Goal: Find specific page/section: Find specific page/section

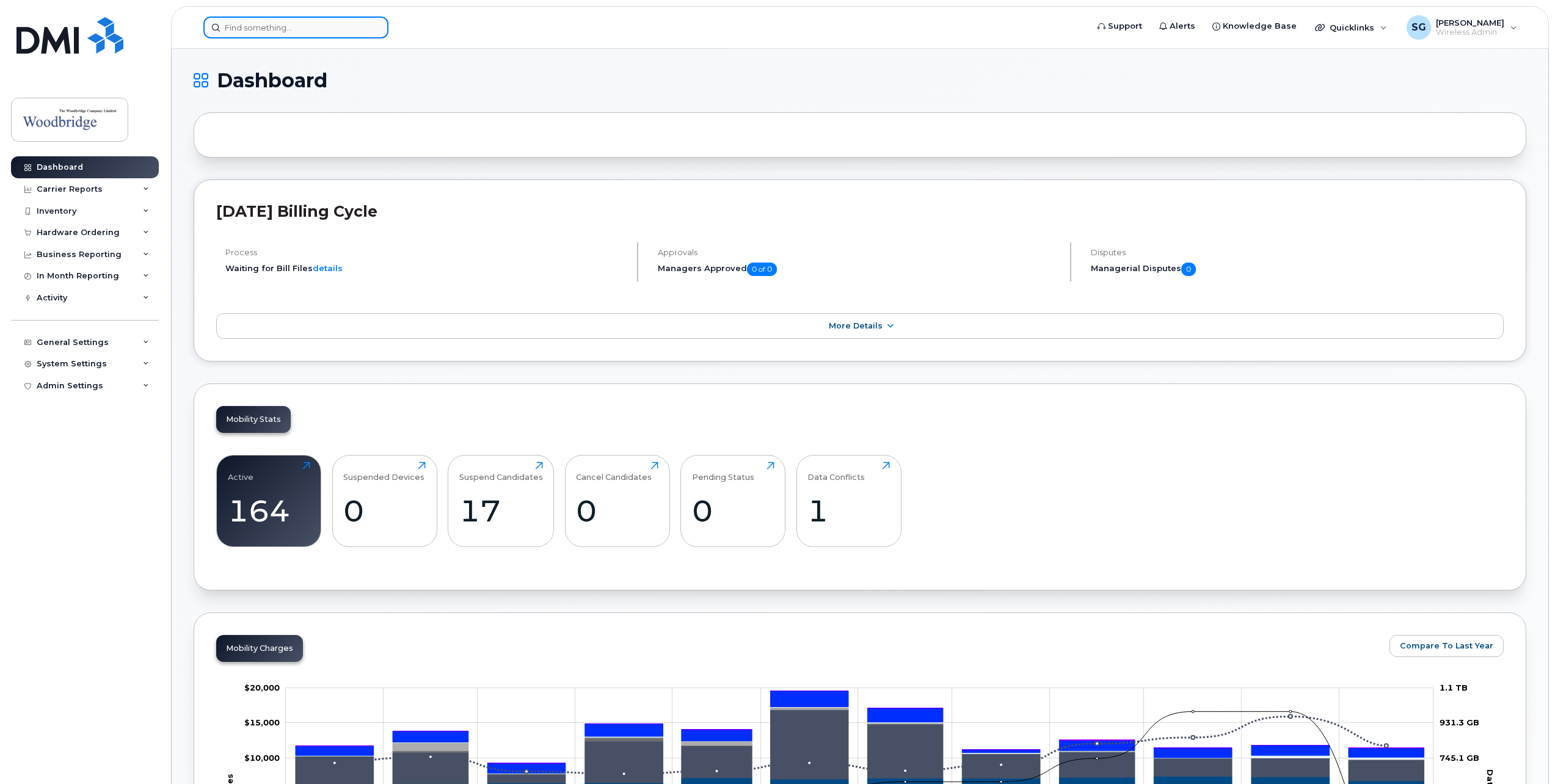
click at [250, 30] on input at bounding box center [296, 27] width 185 height 22
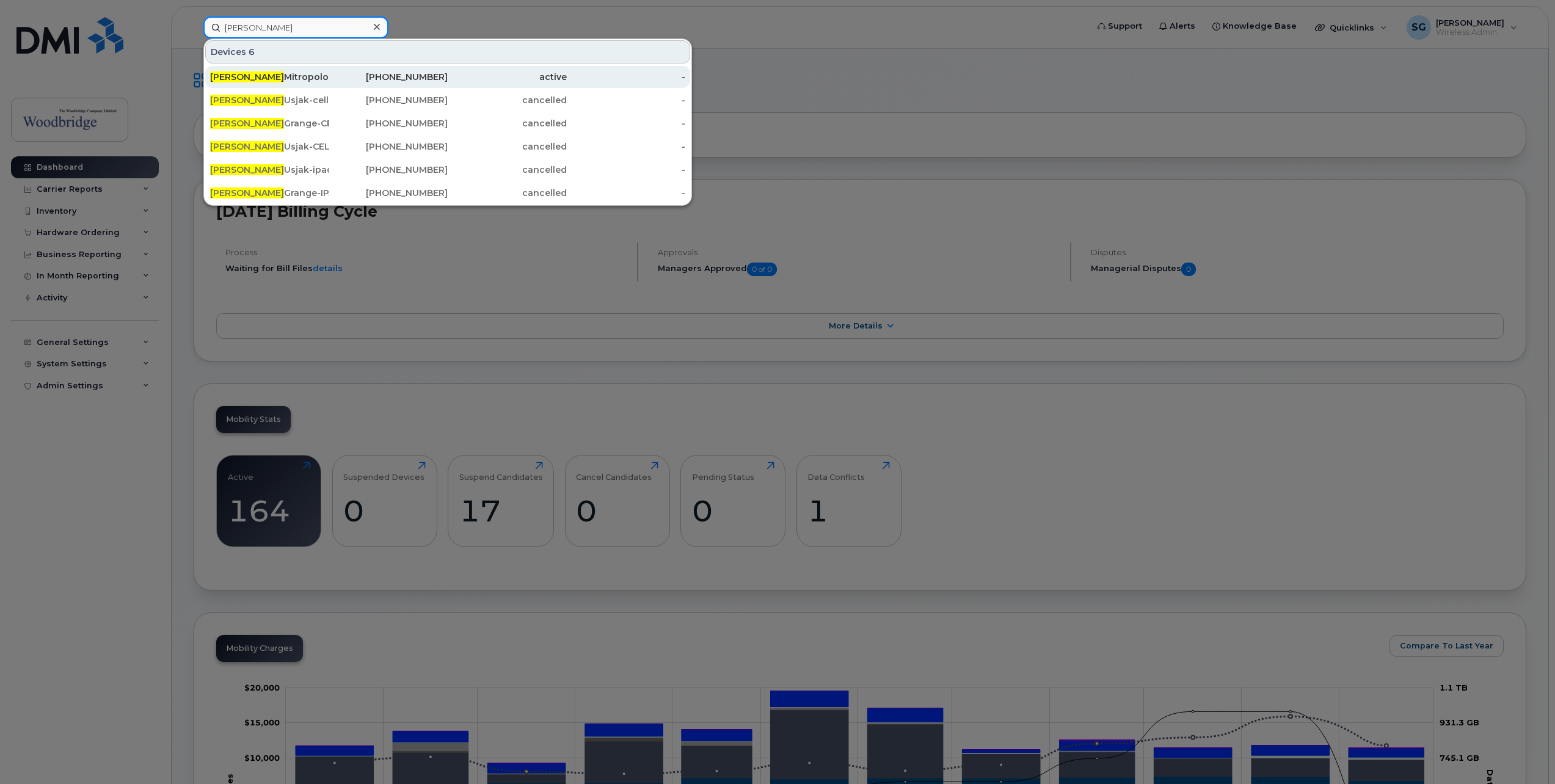
type input "John"
click at [272, 70] on div "John Mitropolous-cell" at bounding box center [270, 77] width 119 height 22
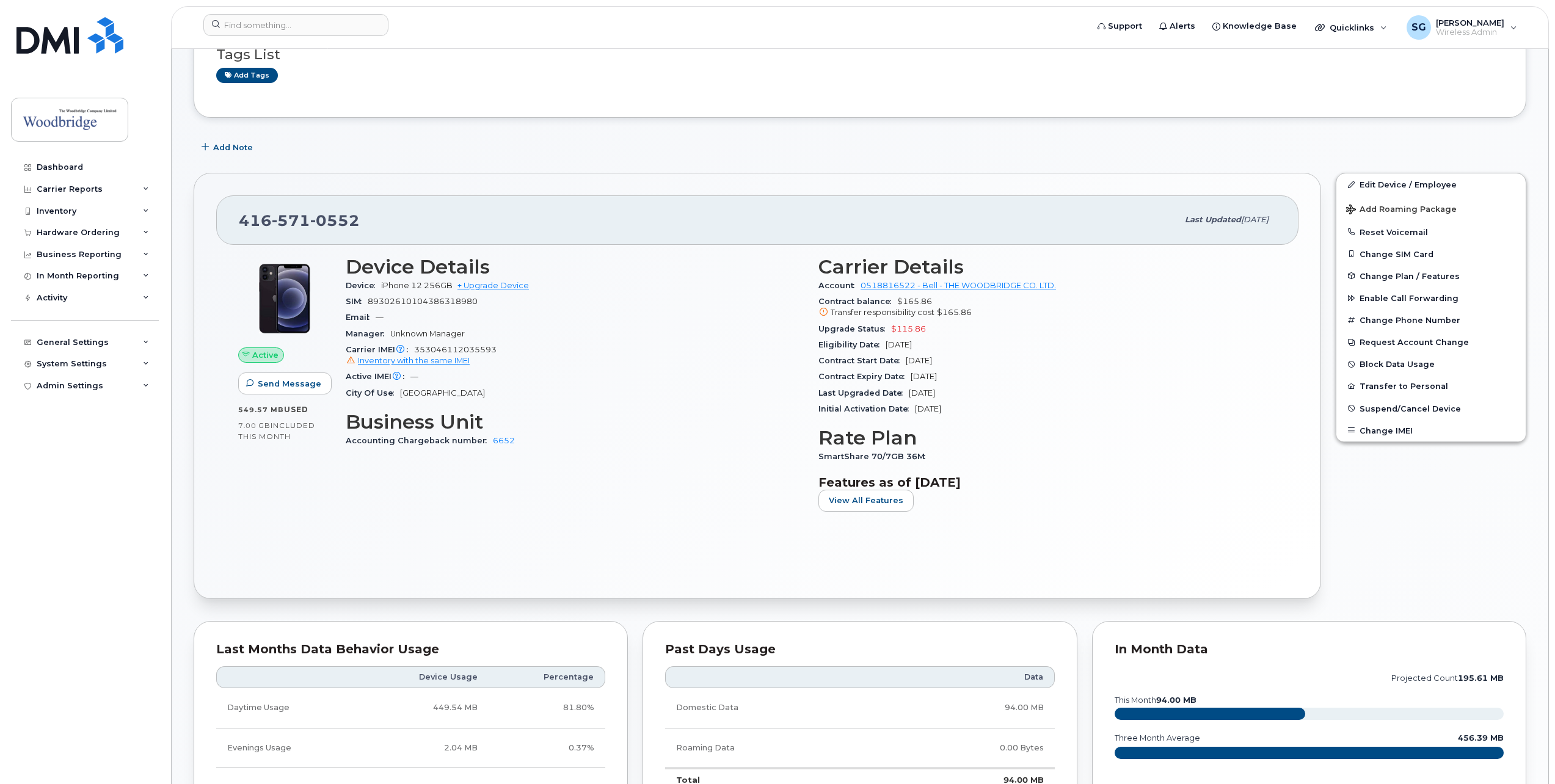
scroll to position [122, 0]
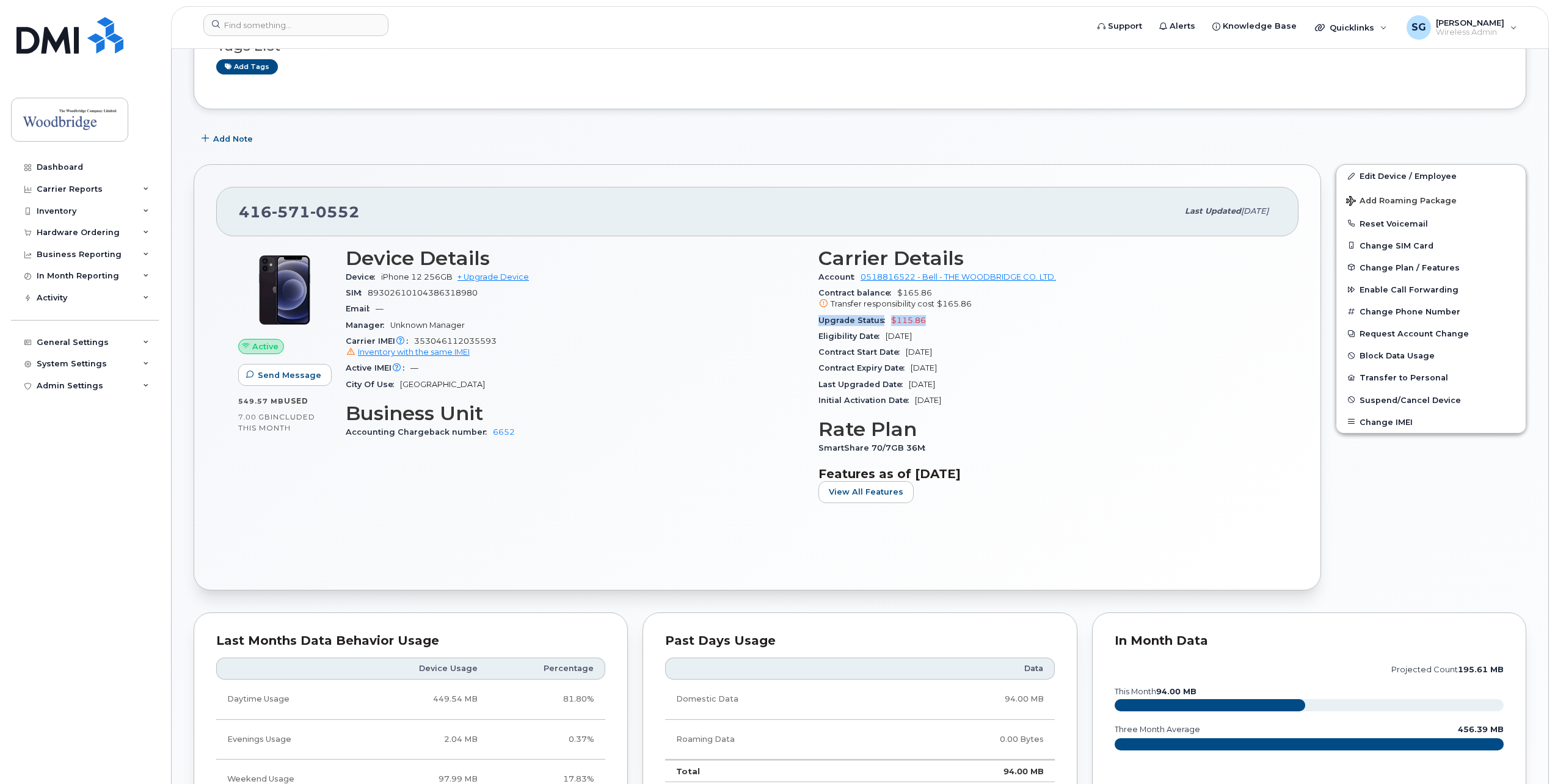
drag, startPoint x: 935, startPoint y: 319, endPoint x: 819, endPoint y: 323, distance: 116.1
click at [819, 323] on div "Upgrade Status $115.86" at bounding box center [1048, 320] width 458 height 16
drag, startPoint x: 819, startPoint y: 323, endPoint x: 861, endPoint y: 330, distance: 42.6
click at [861, 330] on div "Eligibility Date [DATE]" at bounding box center [1048, 336] width 458 height 16
drag, startPoint x: 931, startPoint y: 321, endPoint x: 815, endPoint y: 319, distance: 116.0
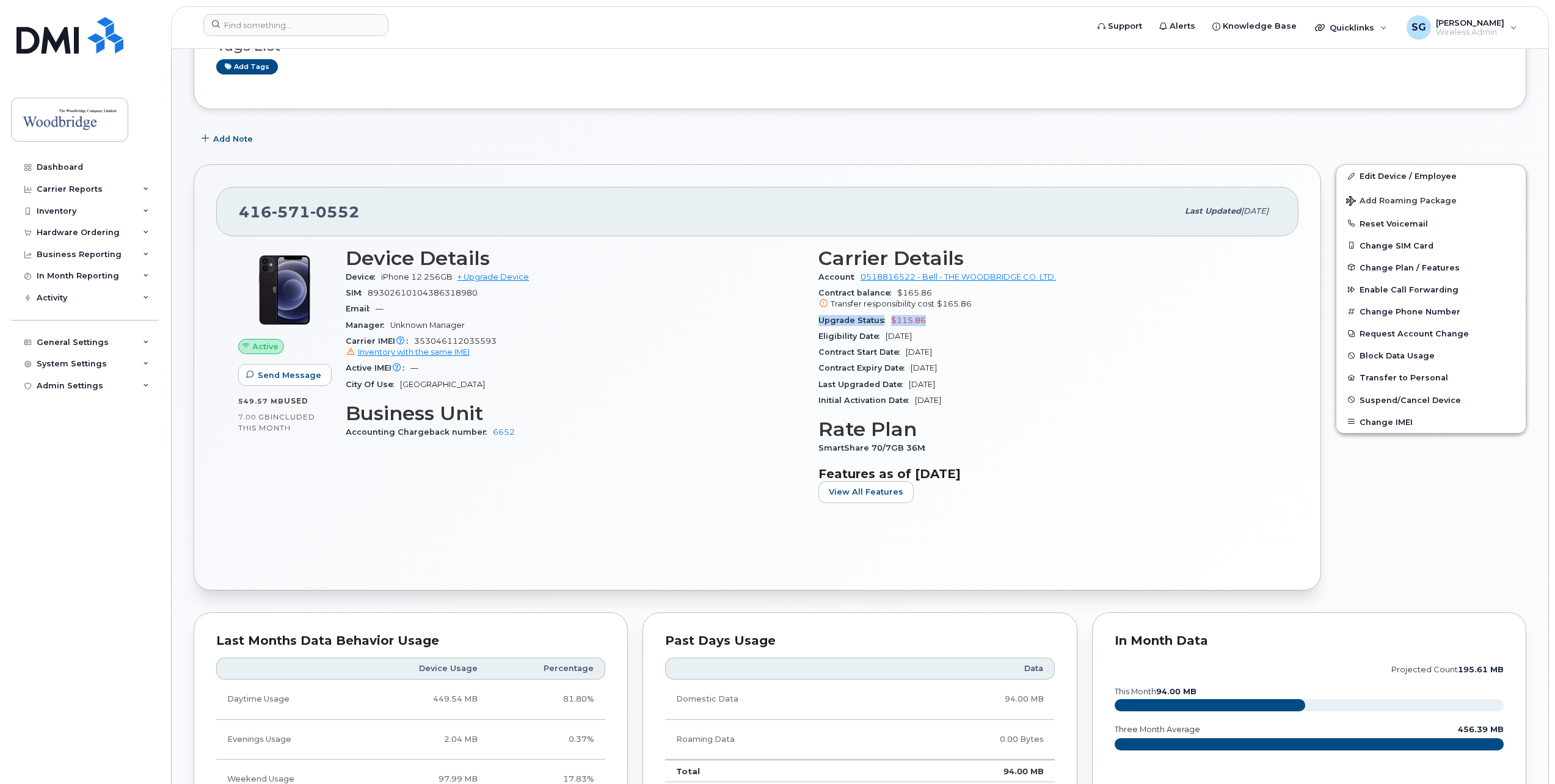
click at [815, 319] on div "Carrier Details Account 0518816522 - Bell - THE WOODBRIDGE CO. LTD. Contract ba…" at bounding box center [1048, 380] width 473 height 280
drag, startPoint x: 976, startPoint y: 416, endPoint x: 975, endPoint y: 407, distance: 9.1
click at [975, 412] on div "Carrier Details Account 0518816522 - Bell - THE WOODBRIDGE CO. LTD. Contract ba…" at bounding box center [1048, 380] width 473 height 280
click at [972, 399] on div "Initial Activation Date Dec 17, 2015" at bounding box center [1048, 400] width 458 height 16
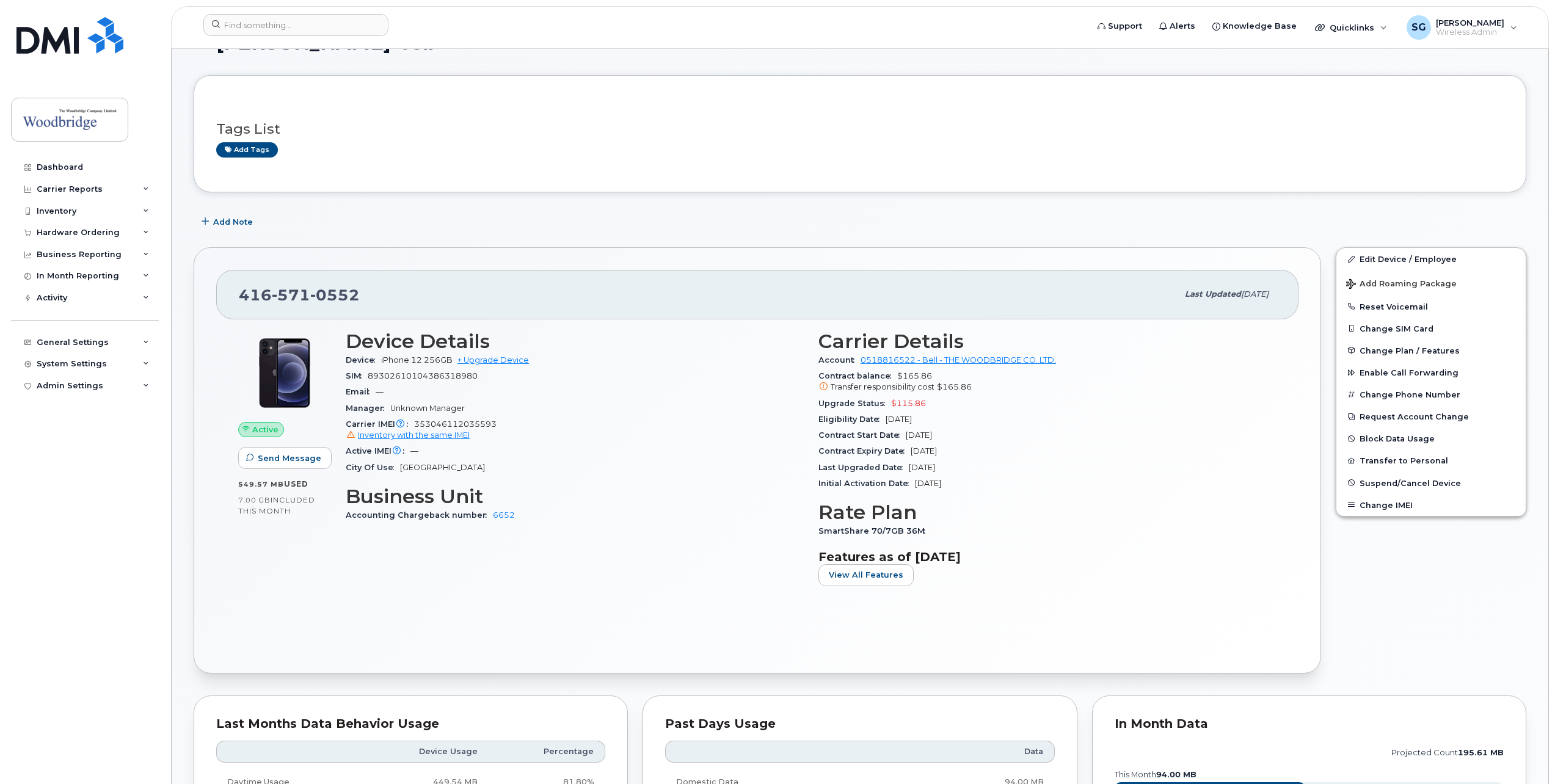
scroll to position [61, 0]
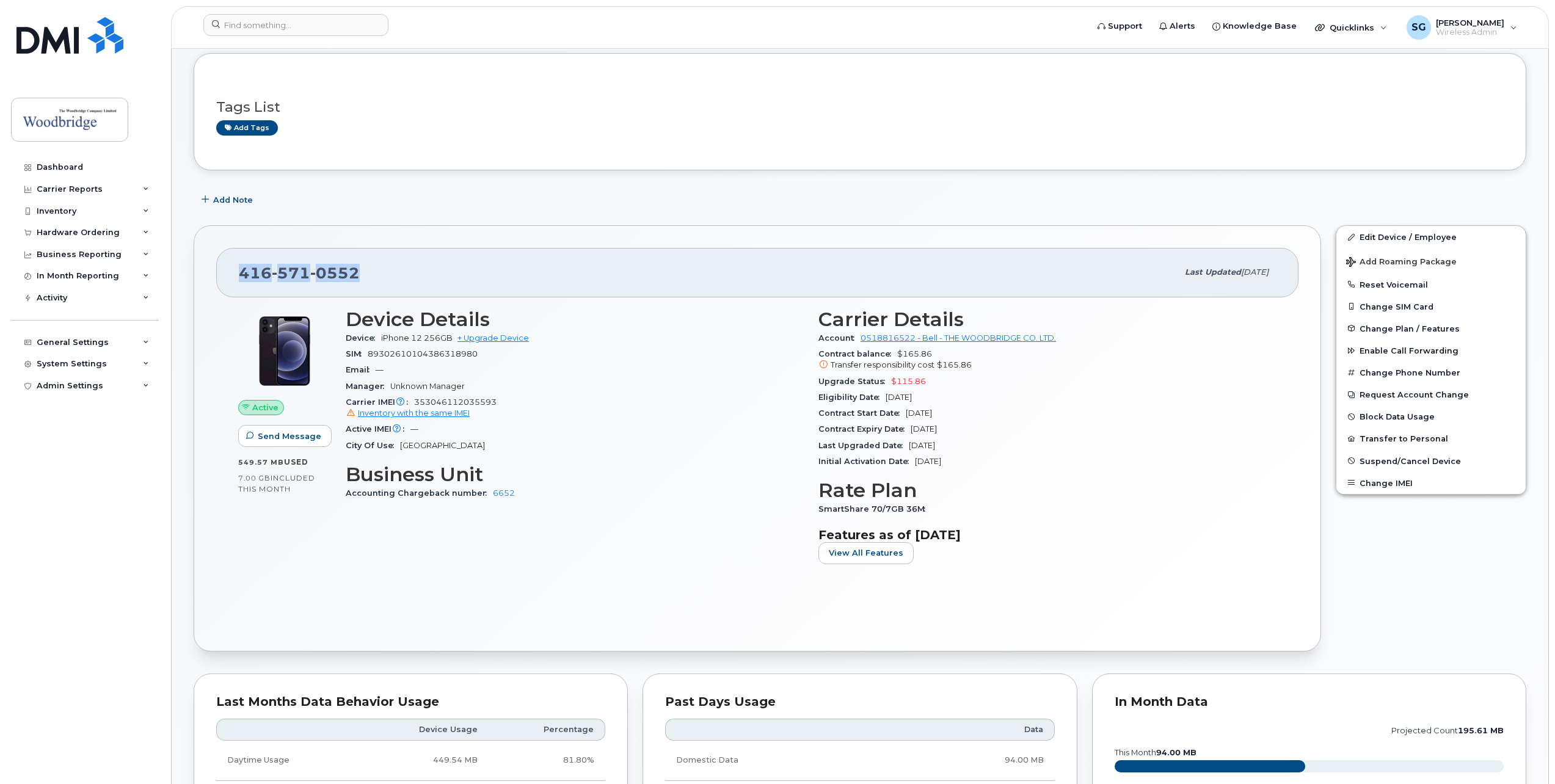
drag, startPoint x: 346, startPoint y: 265, endPoint x: 232, endPoint y: 260, distance: 114.1
click at [232, 260] on div "416 571 0552 Last updated Aug 25, 2025" at bounding box center [757, 272] width 1083 height 49
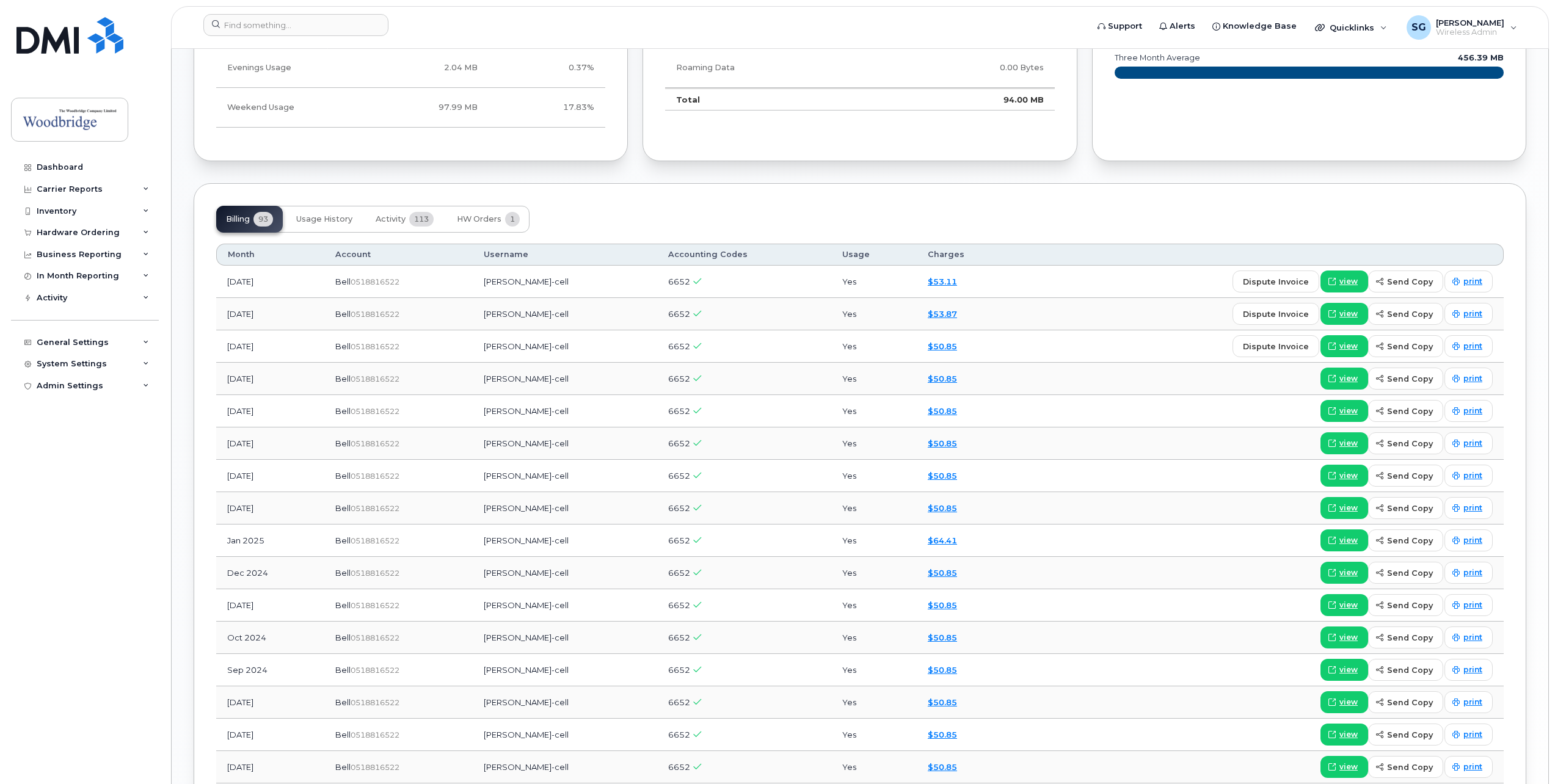
scroll to position [854, 0]
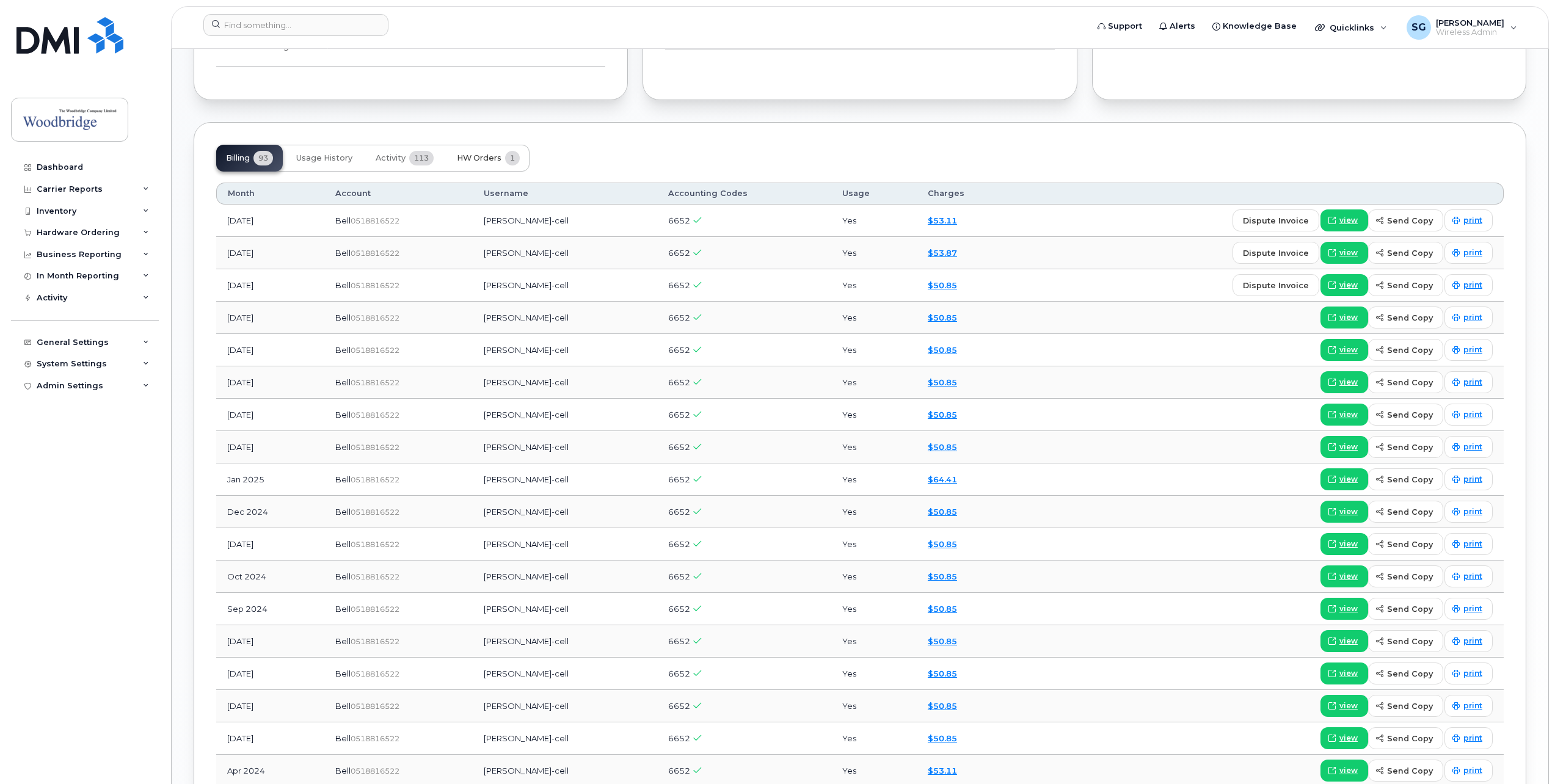
click at [483, 159] on span "HW Orders" at bounding box center [479, 158] width 45 height 10
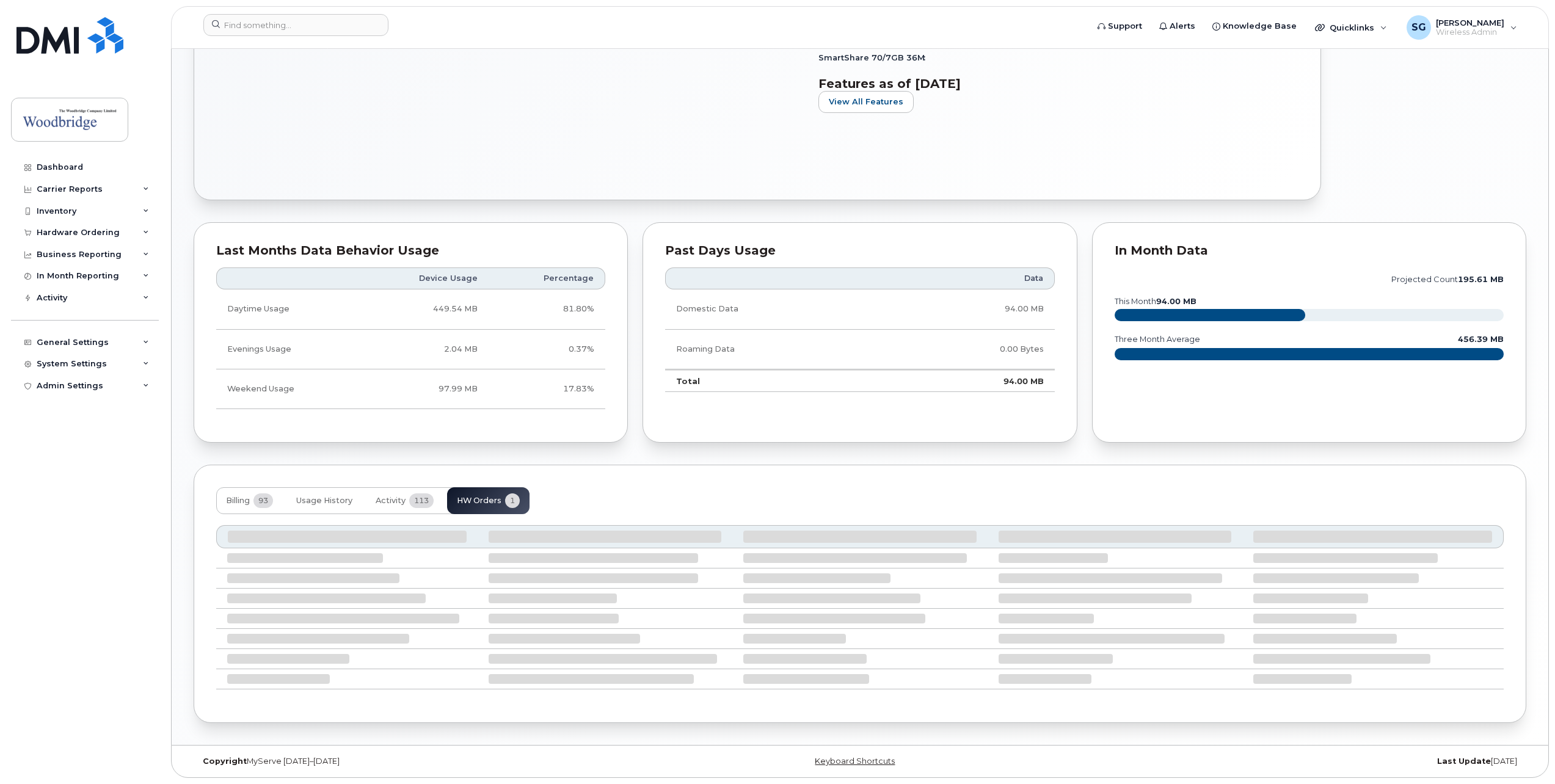
scroll to position [403, 0]
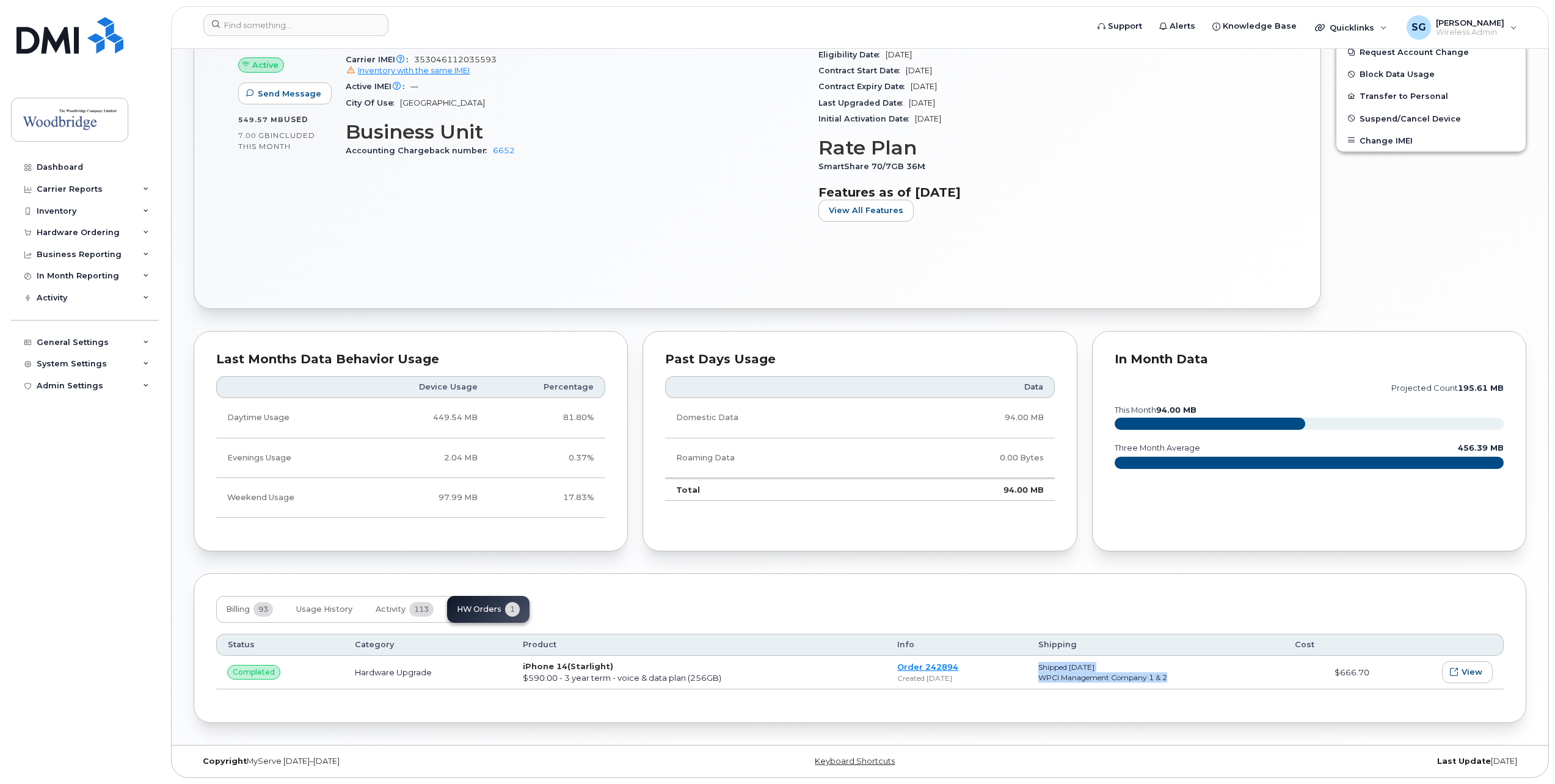
drag, startPoint x: 1173, startPoint y: 675, endPoint x: 1043, endPoint y: 666, distance: 130.3
click at [1043, 666] on td "Shipped Feb 22, 2023 WPCI Management Company 1 & 2" at bounding box center [1155, 672] width 257 height 33
click at [759, 675] on div "$590.00 - 3 year term - voice & data plan (256GB)" at bounding box center [699, 678] width 352 height 11
drag, startPoint x: 744, startPoint y: 675, endPoint x: 475, endPoint y: 657, distance: 269.6
click at [475, 657] on tr "completed Hardware Upgrade iPhone 14 (Starlight) $590.00 - 3 year term - voice …" at bounding box center [860, 672] width 1288 height 33
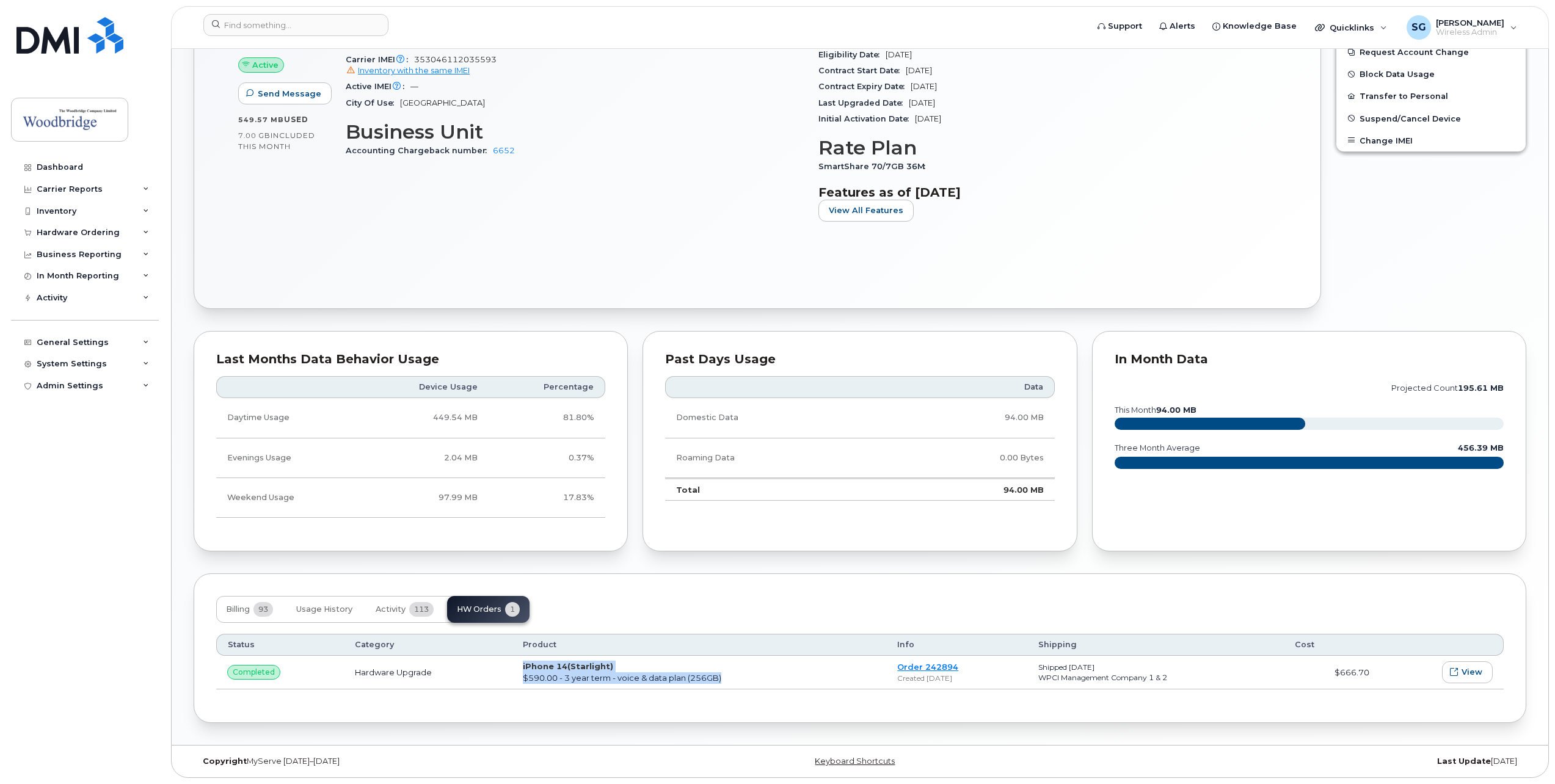
click at [758, 682] on div "$590.00 - 3 year term - voice & data plan (256GB)" at bounding box center [699, 678] width 352 height 11
click at [395, 612] on span "Activity" at bounding box center [391, 609] width 30 height 10
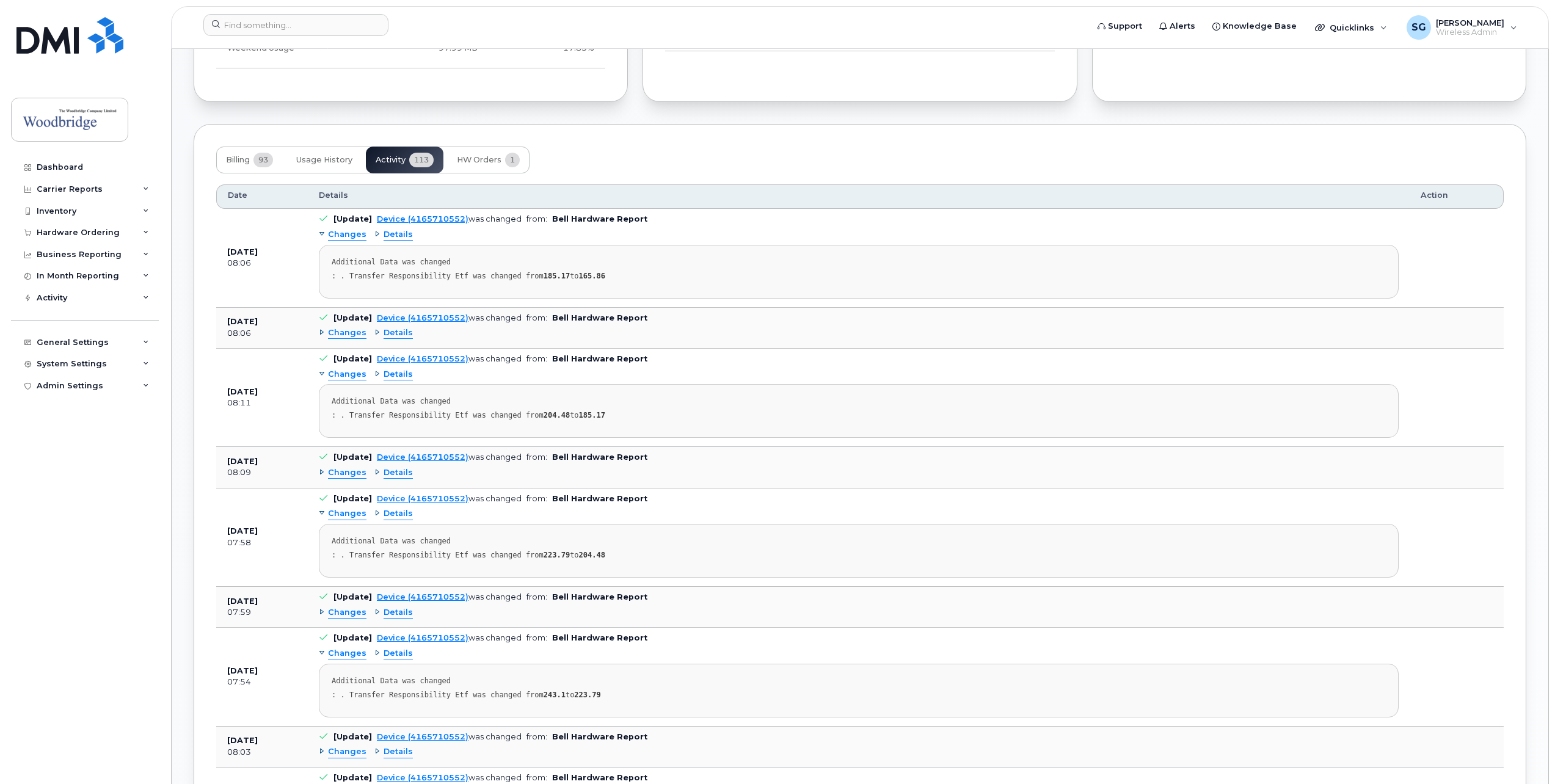
scroll to position [831, 0]
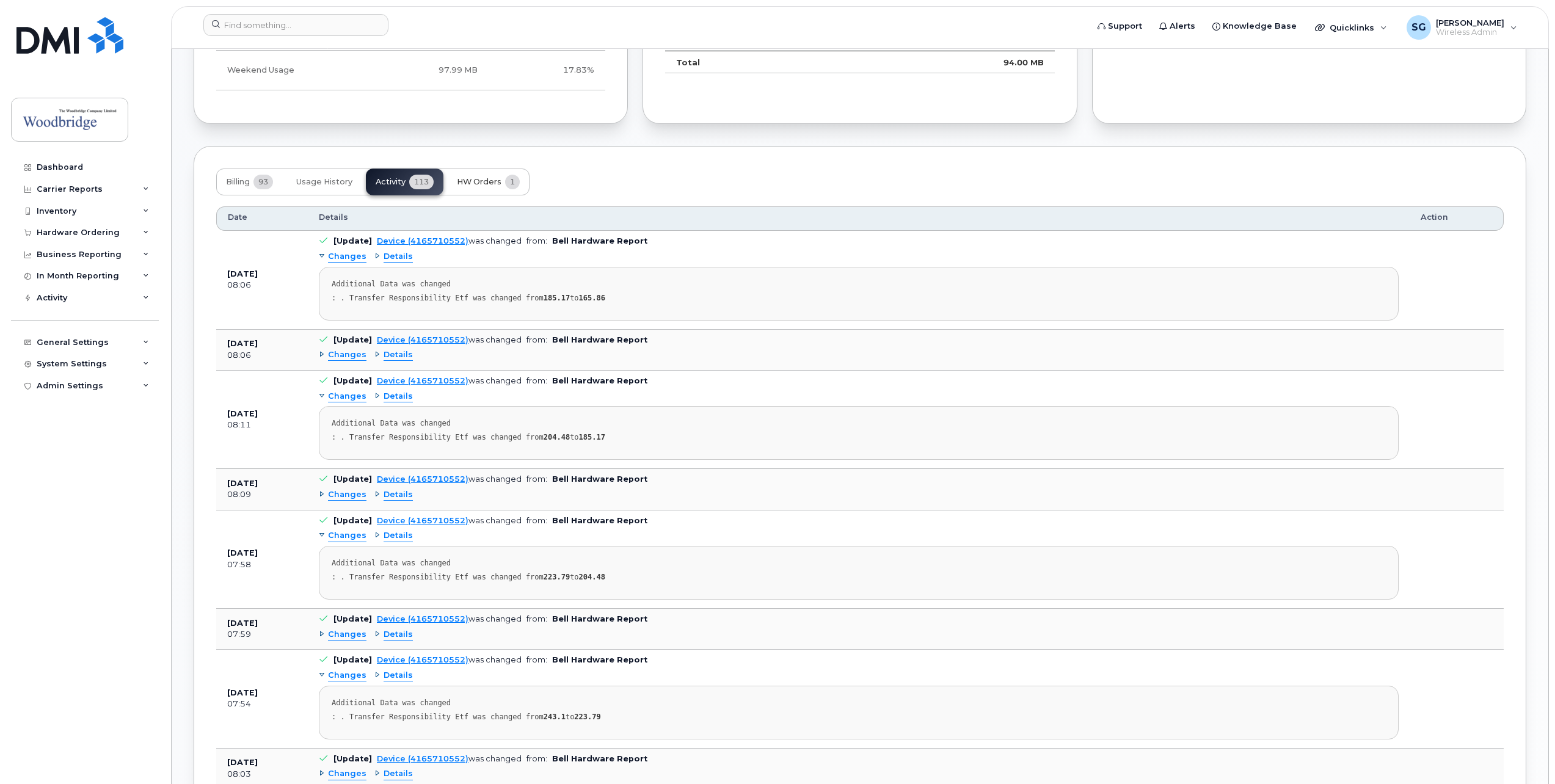
click at [502, 182] on span "HW Orders" at bounding box center [479, 182] width 45 height 10
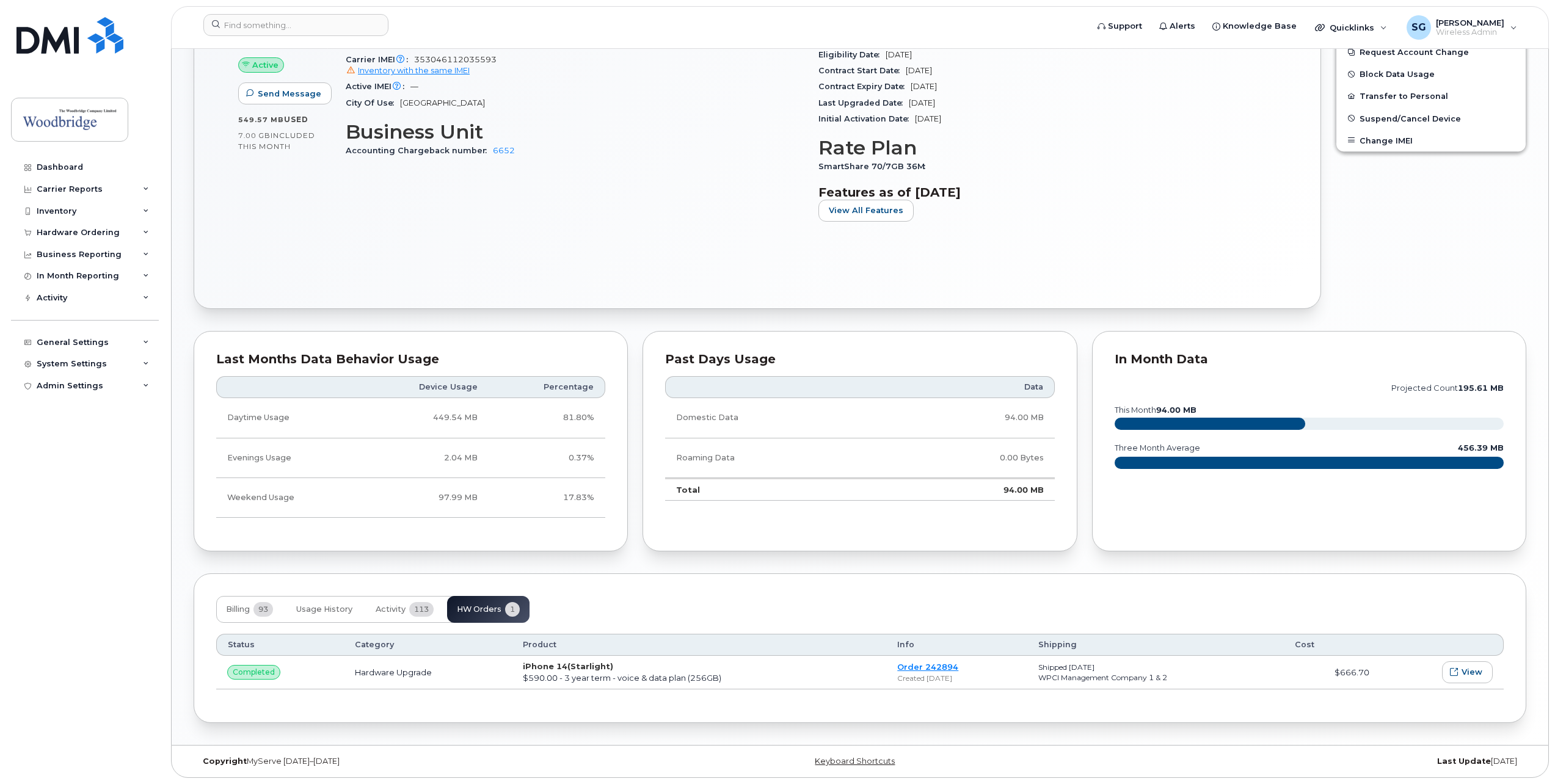
scroll to position [403, 0]
click at [903, 666] on link "Order 242894" at bounding box center [927, 666] width 61 height 10
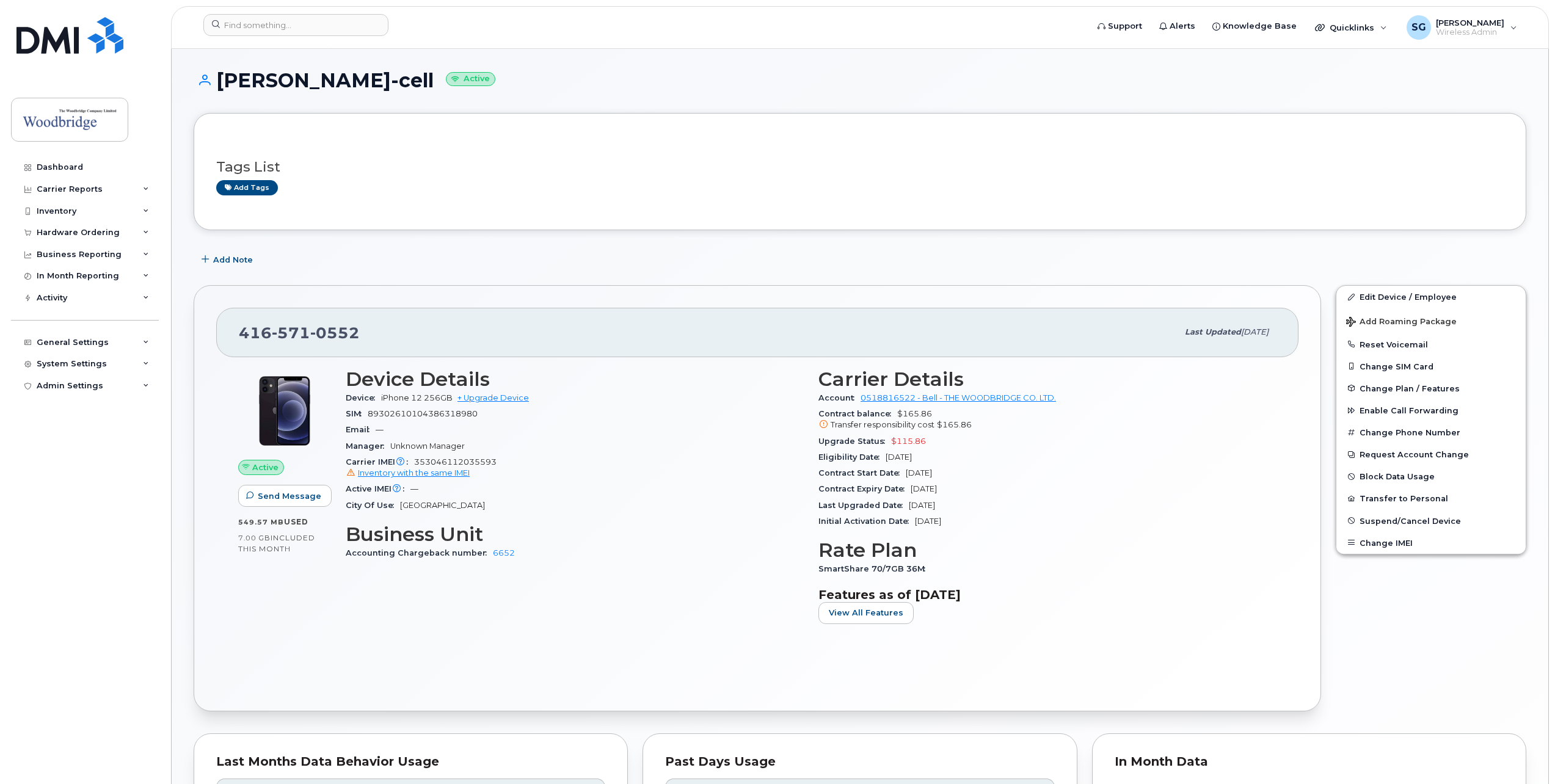
scroll to position [0, 0]
drag, startPoint x: 230, startPoint y: 74, endPoint x: 422, endPoint y: 88, distance: 192.5
click at [422, 88] on h1 "John Mitropolous-cell Active" at bounding box center [860, 82] width 1333 height 21
drag, startPoint x: 927, startPoint y: 445, endPoint x: 813, endPoint y: 445, distance: 114.0
click at [813, 445] on div "Carrier Details Account 0518816522 - Bell - THE WOODBRIDGE CO. LTD. Contract ba…" at bounding box center [1048, 501] width 473 height 280
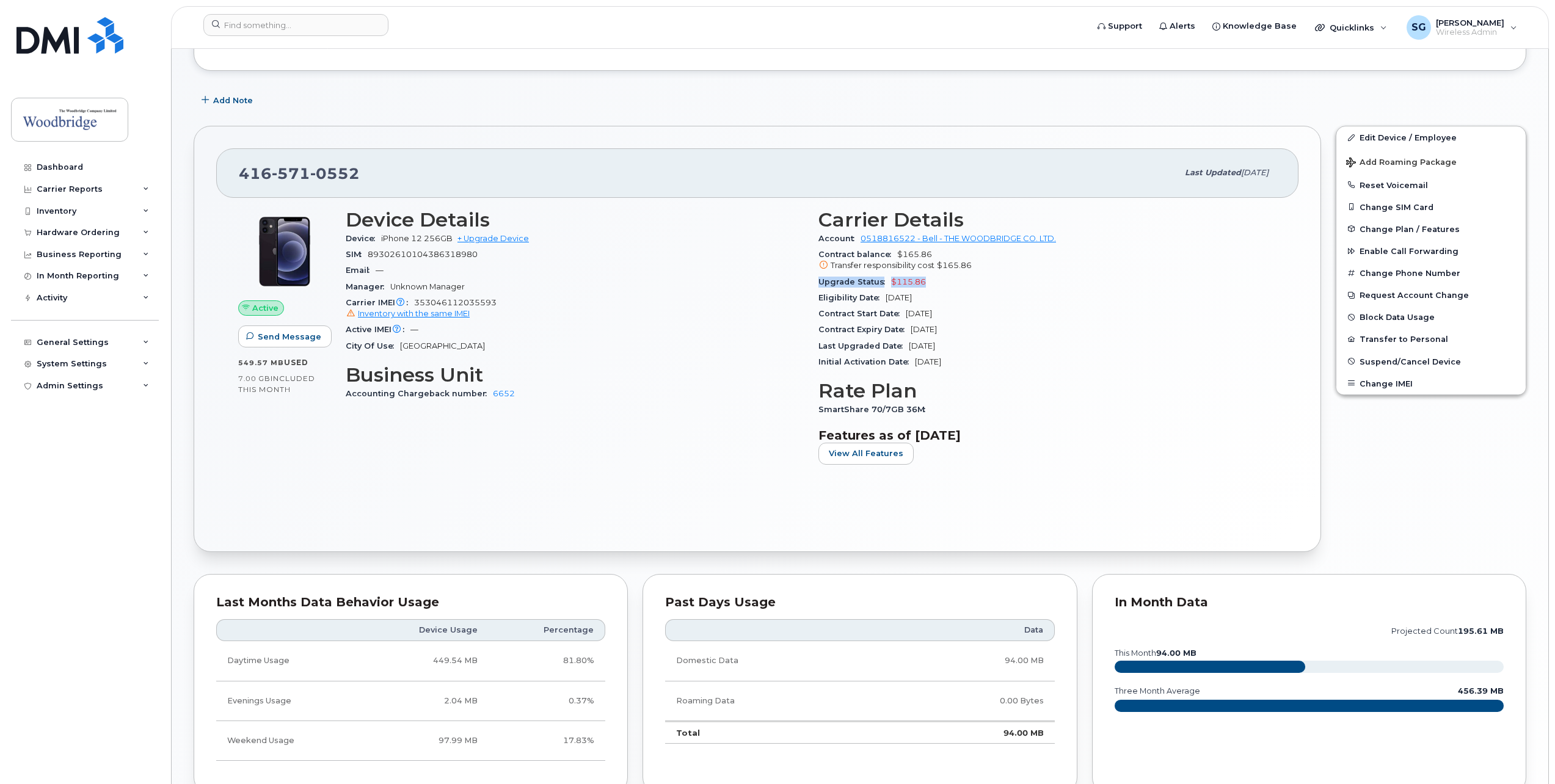
scroll to position [159, 0]
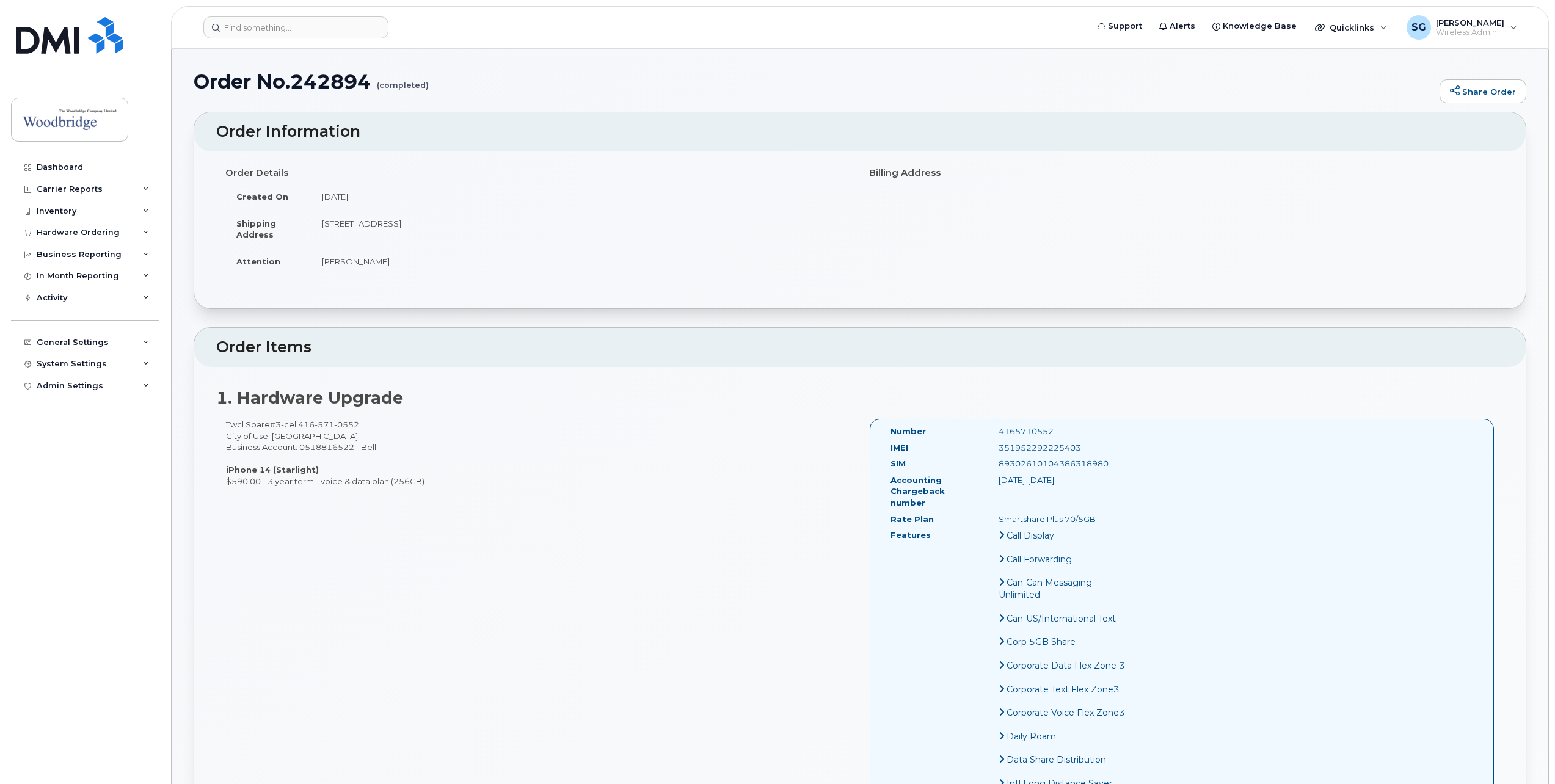
click at [1023, 445] on div "351952292225403" at bounding box center [1065, 448] width 151 height 11
copy div "351952292225403"
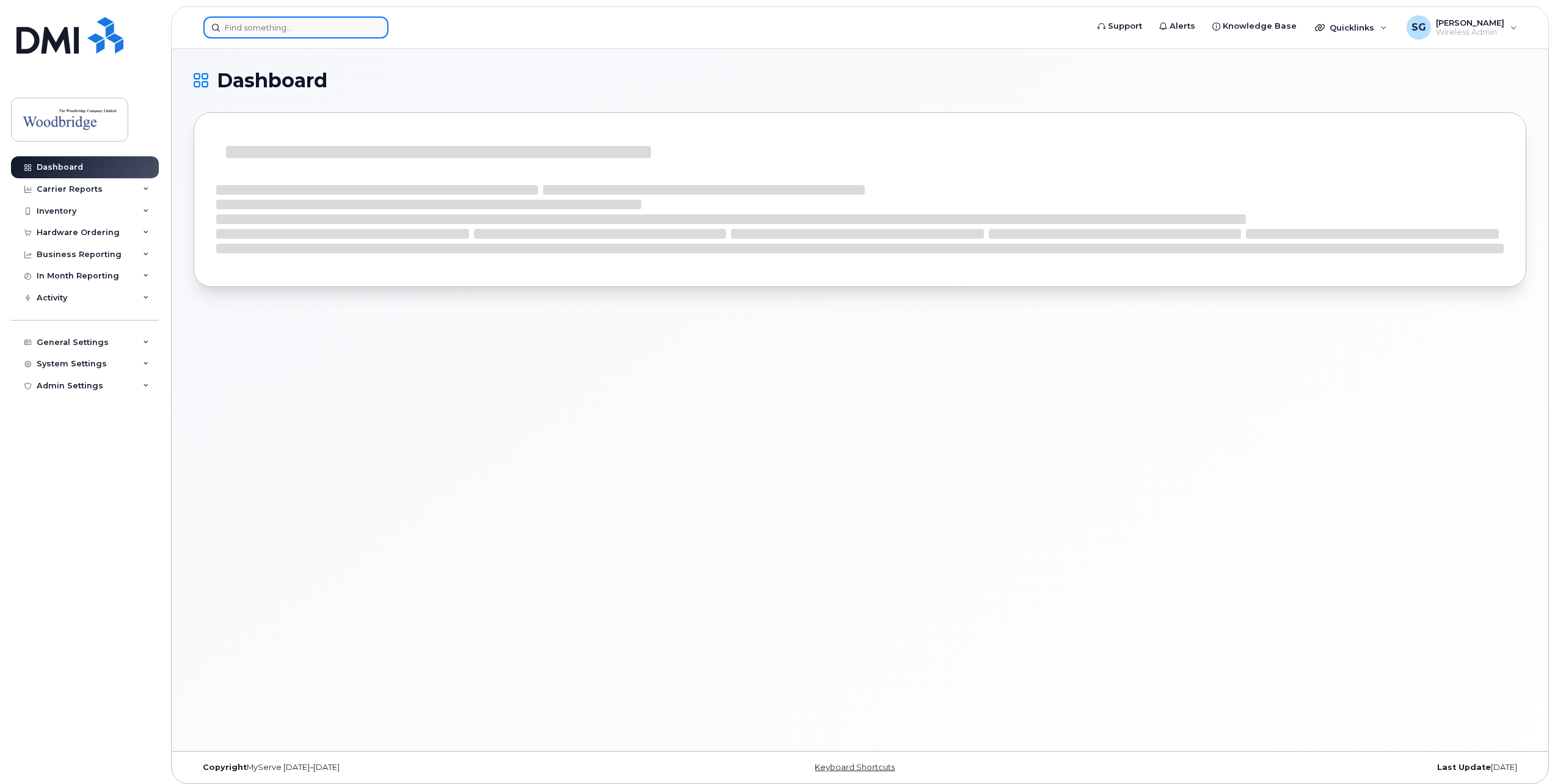
click at [321, 30] on input at bounding box center [296, 27] width 185 height 22
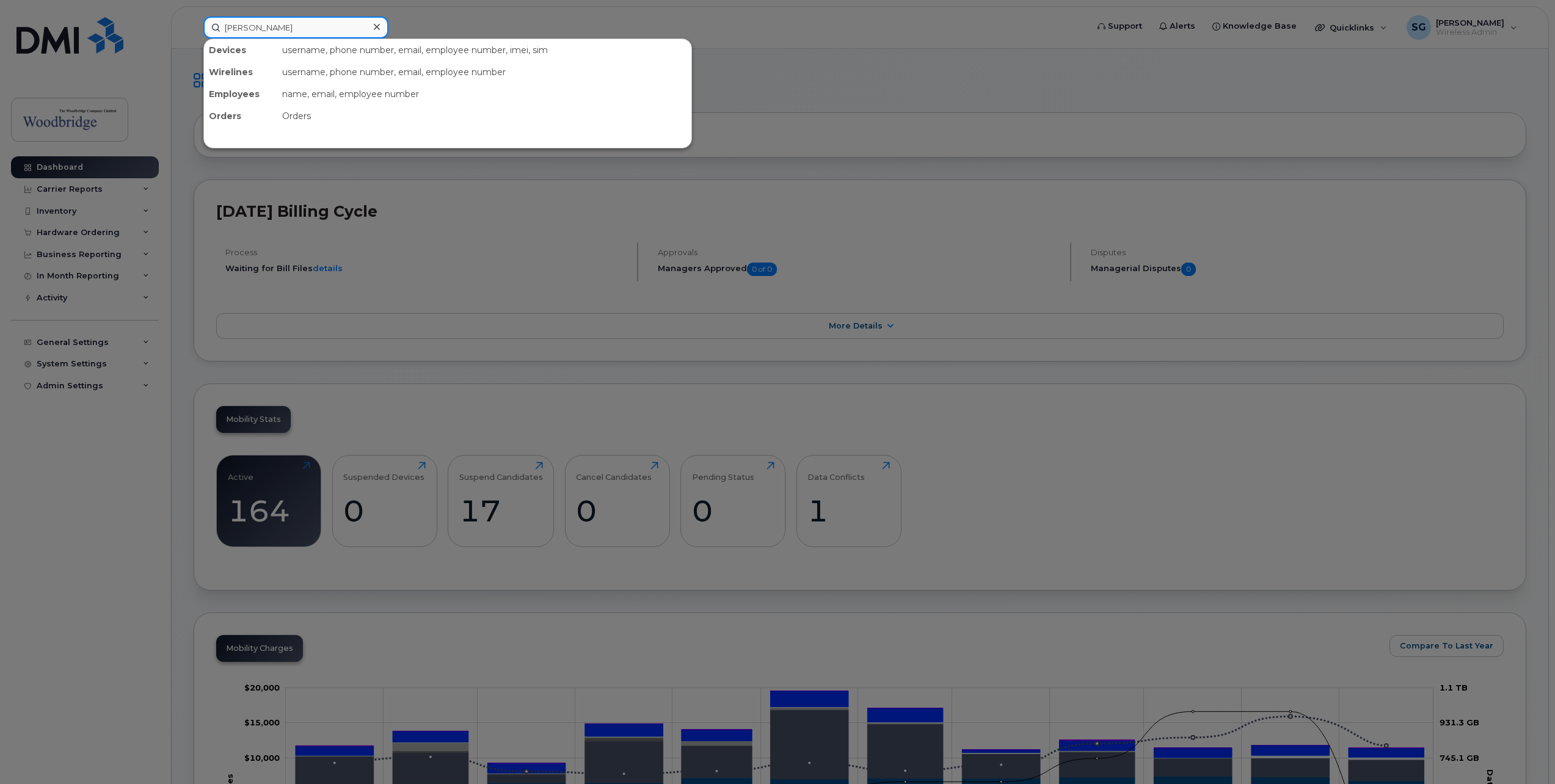
type input "Bhawna"
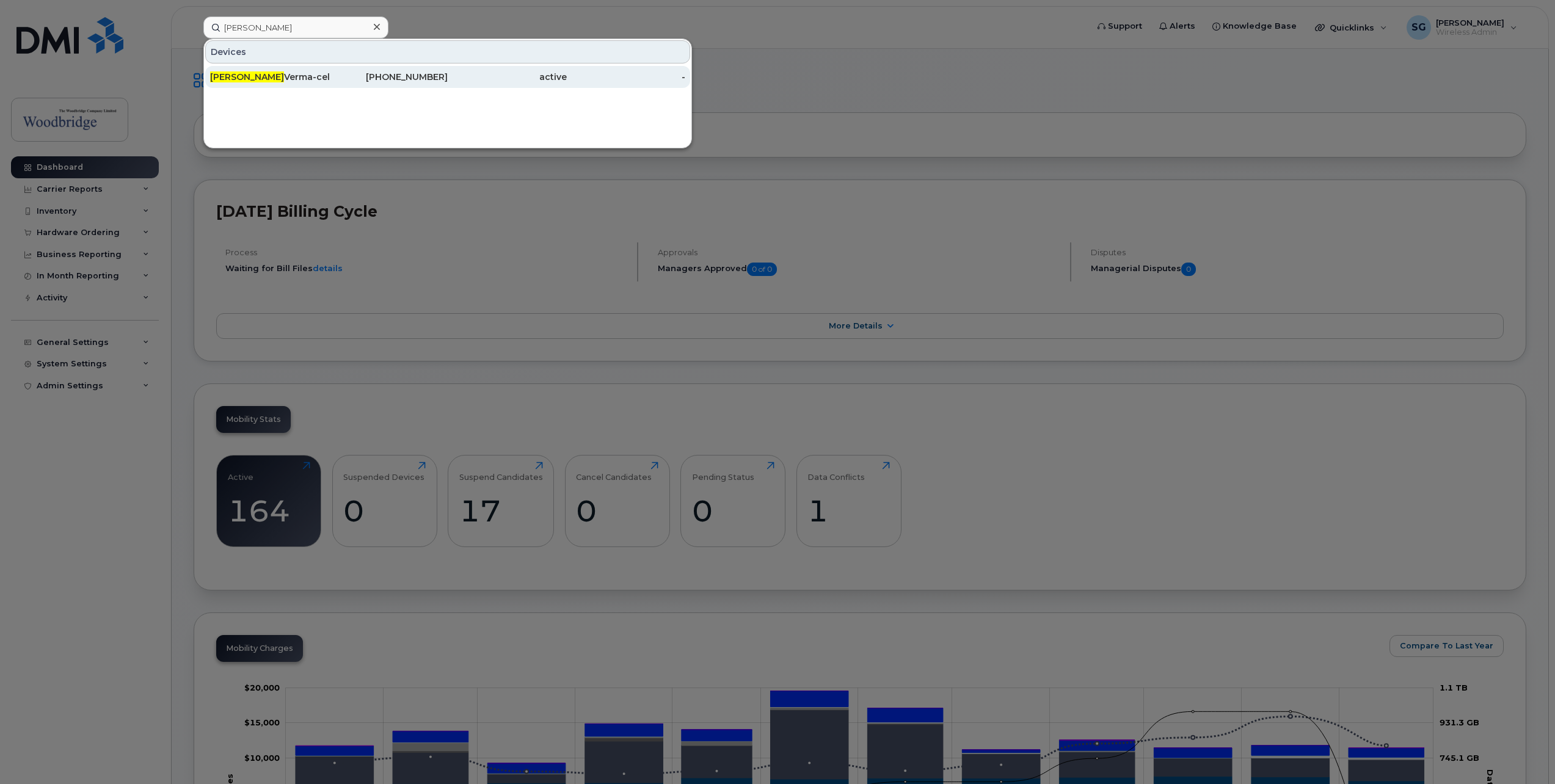
drag, startPoint x: 258, startPoint y: 74, endPoint x: 270, endPoint y: 77, distance: 12.4
click at [259, 74] on div "Bhawna Verma-cell" at bounding box center [270, 77] width 119 height 12
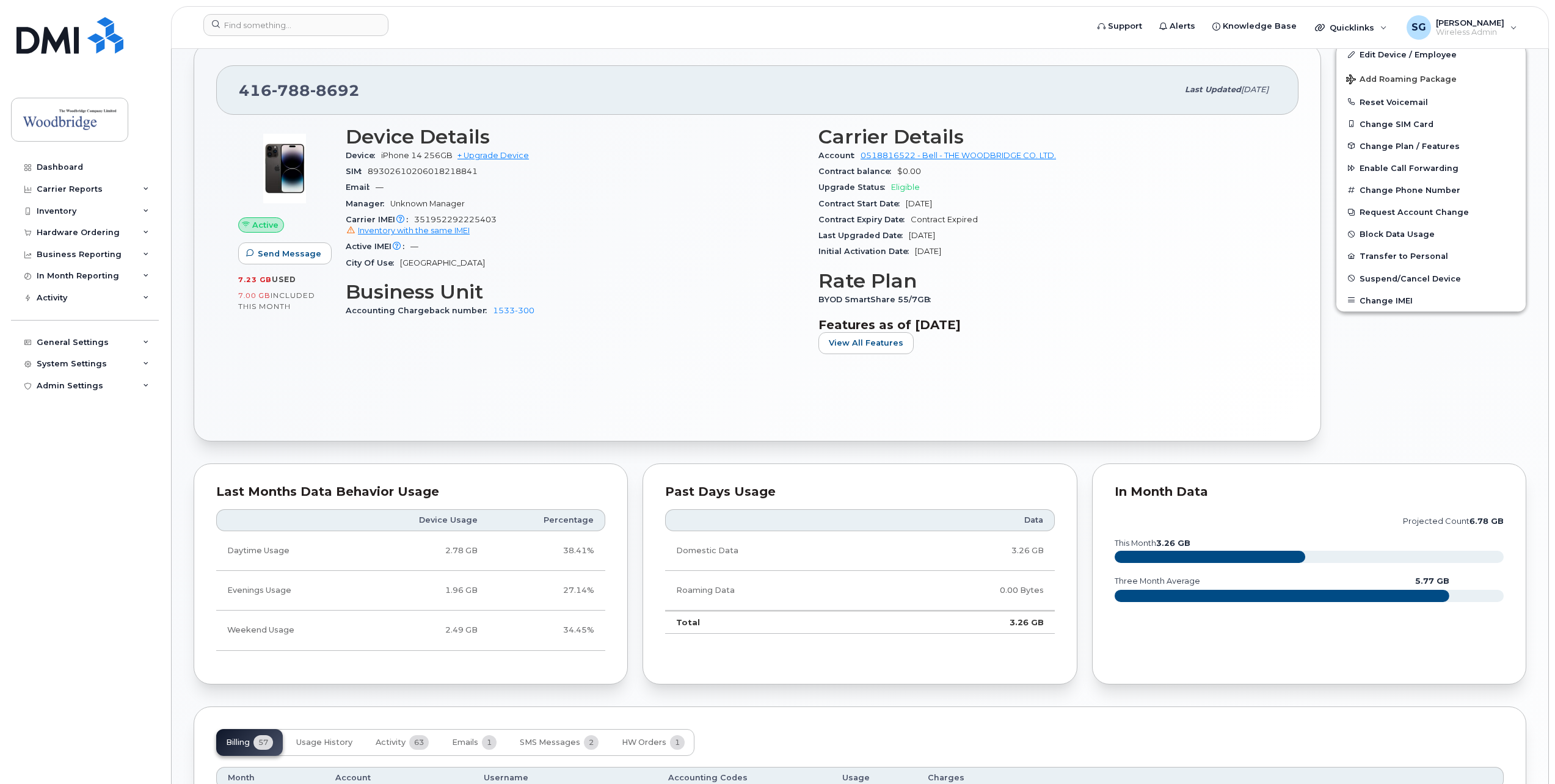
scroll to position [244, 0]
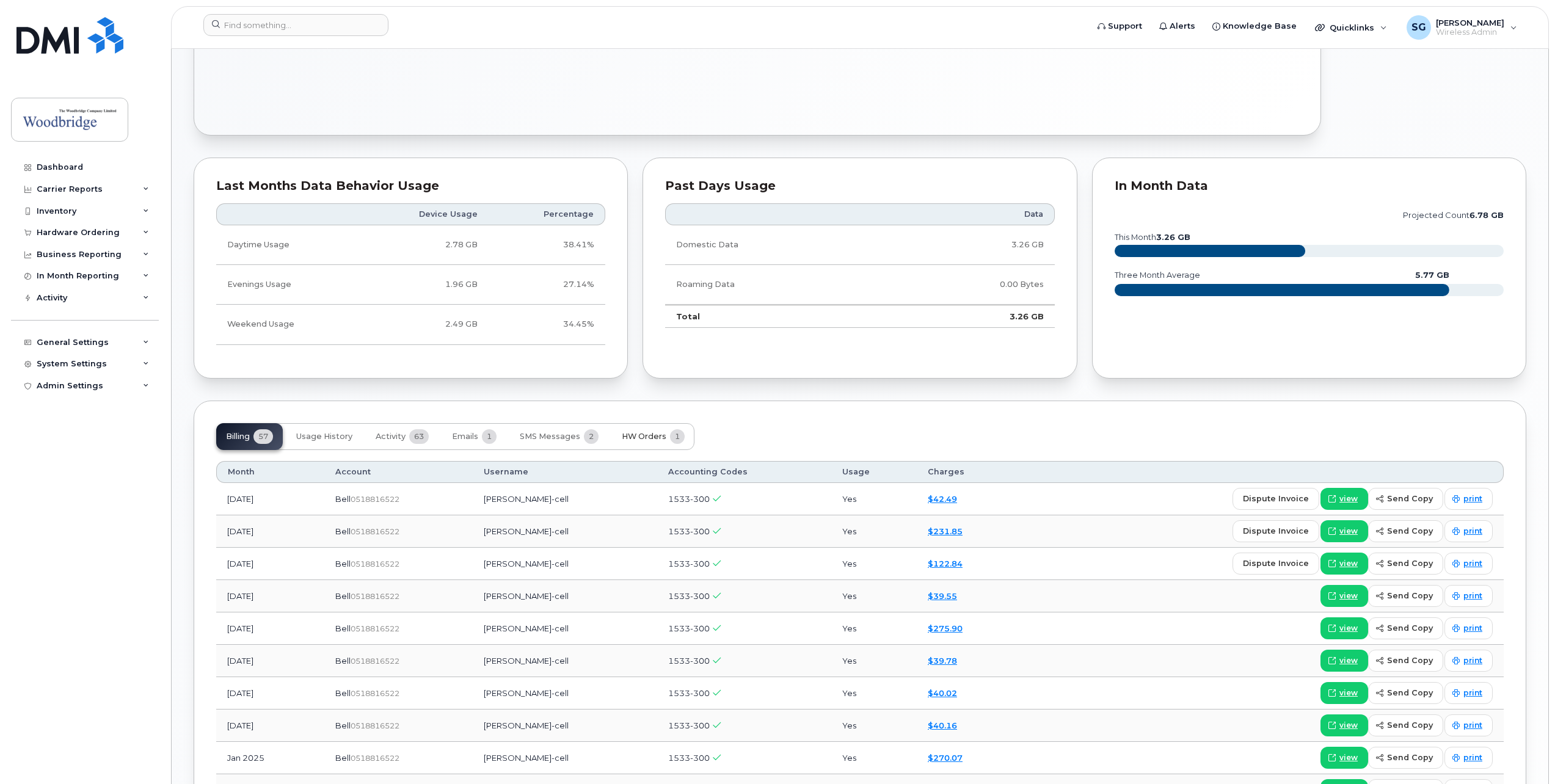
click at [632, 430] on button "HW Orders 1" at bounding box center [653, 436] width 83 height 27
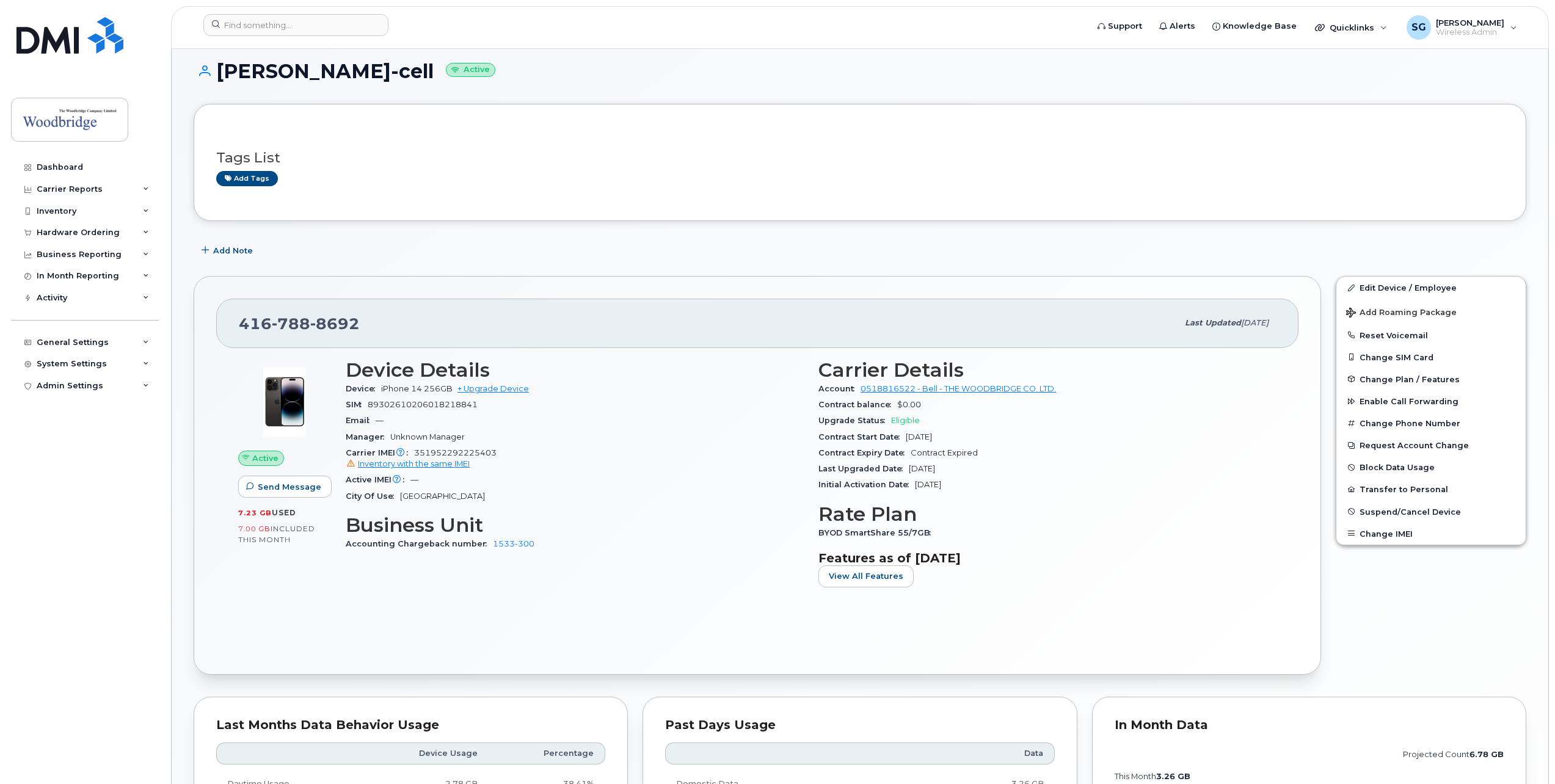
scroll to position [10, 0]
